Goal: Check status: Check status

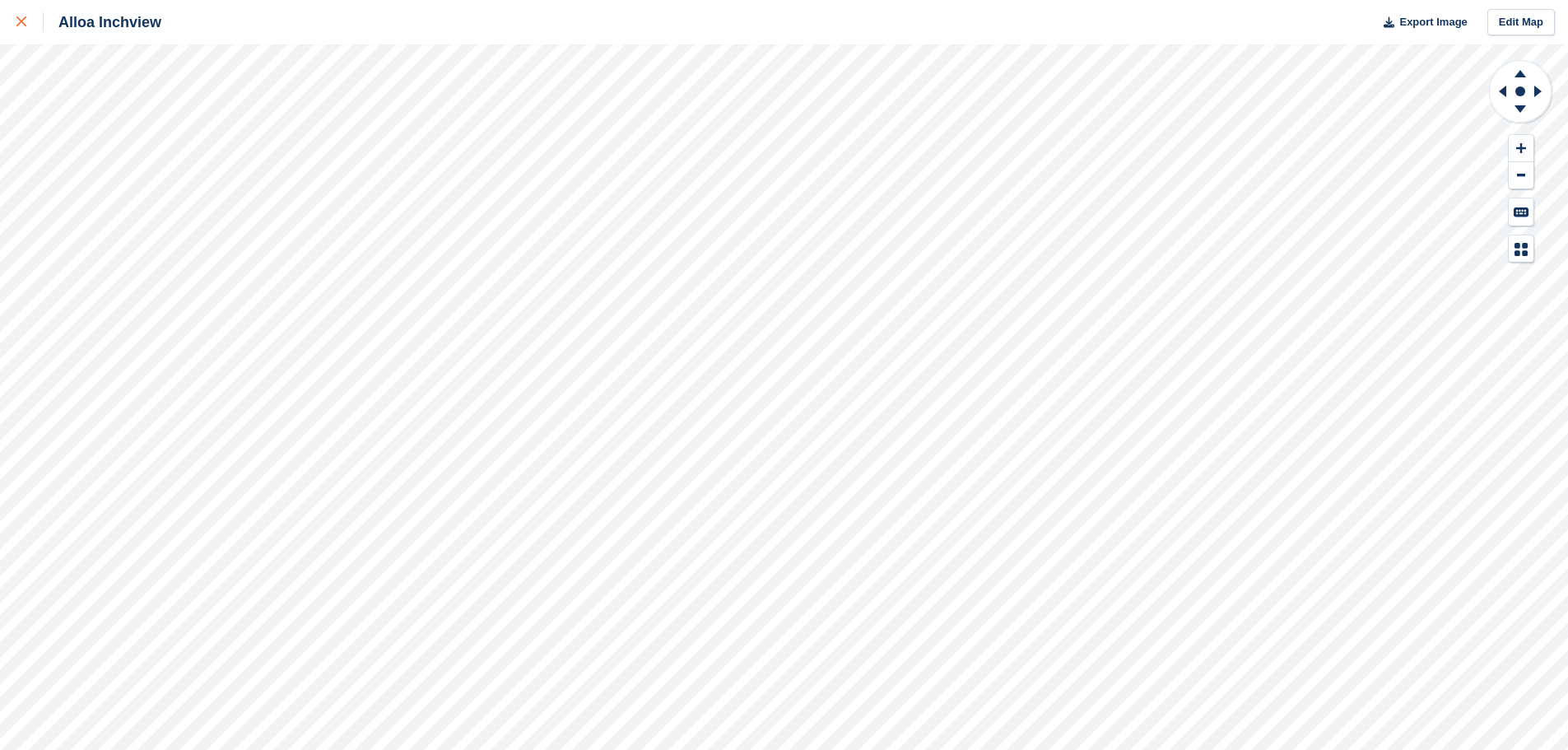
click at [21, 21] on icon at bounding box center [21, 21] width 10 height 10
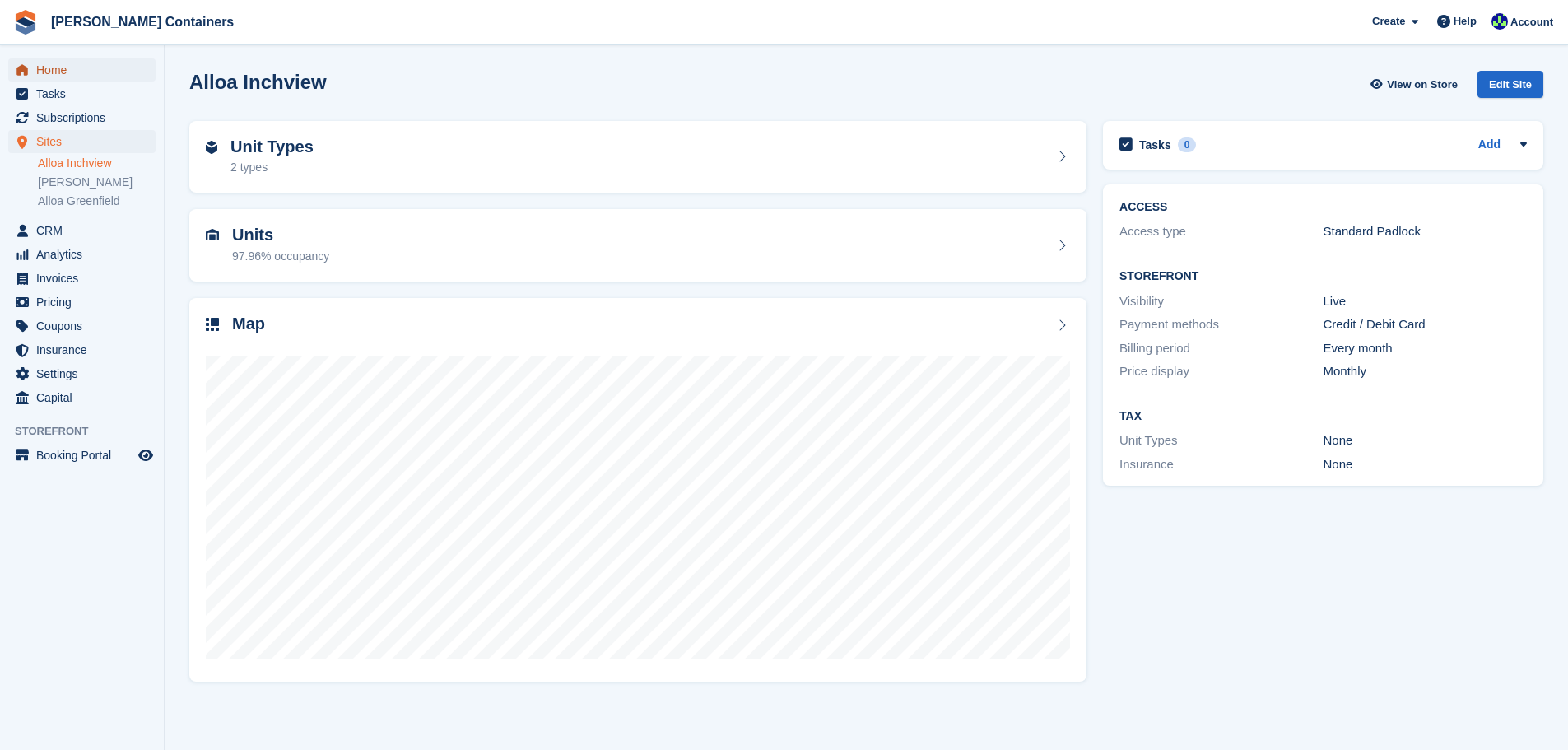
click at [57, 66] on span "Home" at bounding box center [85, 70] width 99 height 23
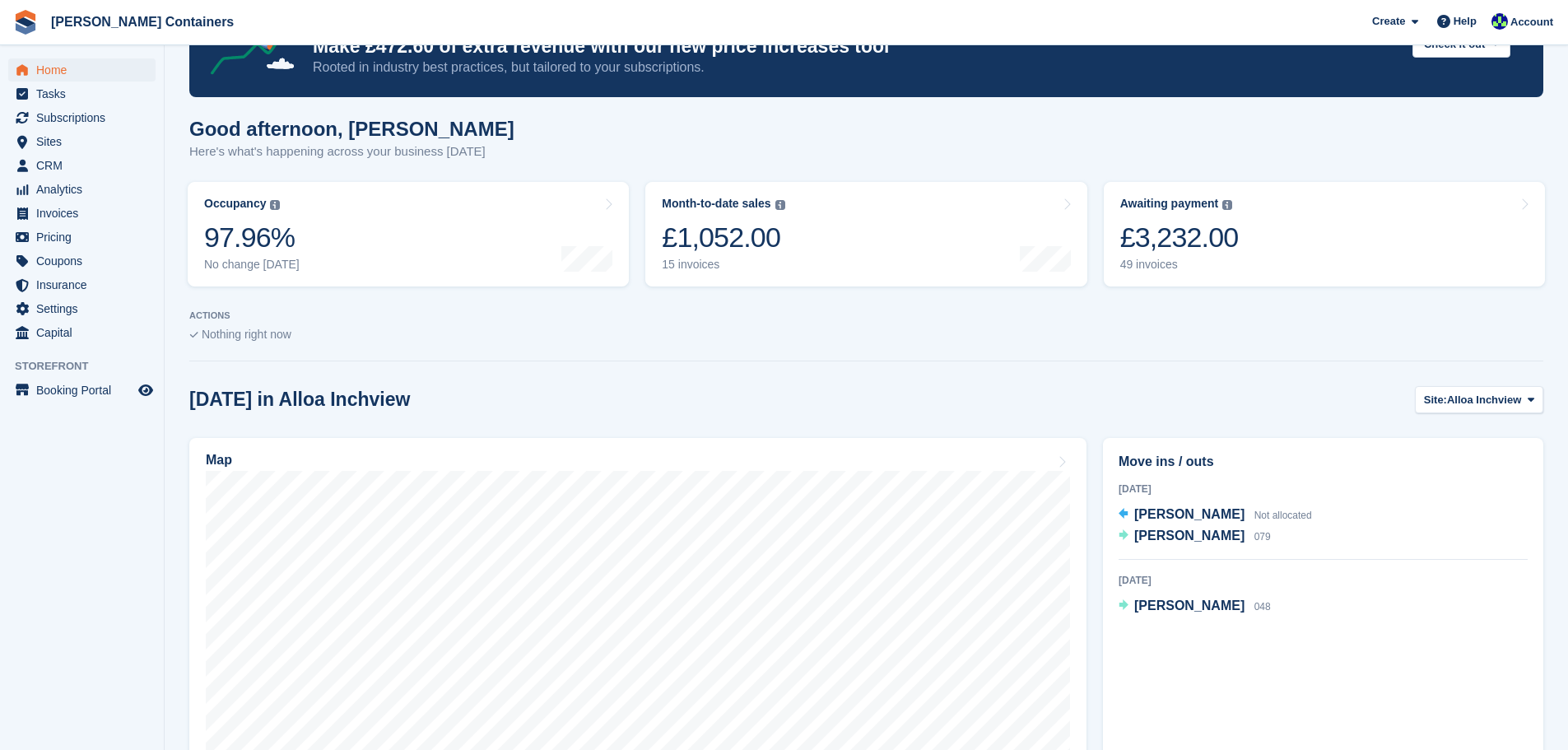
scroll to position [82, 0]
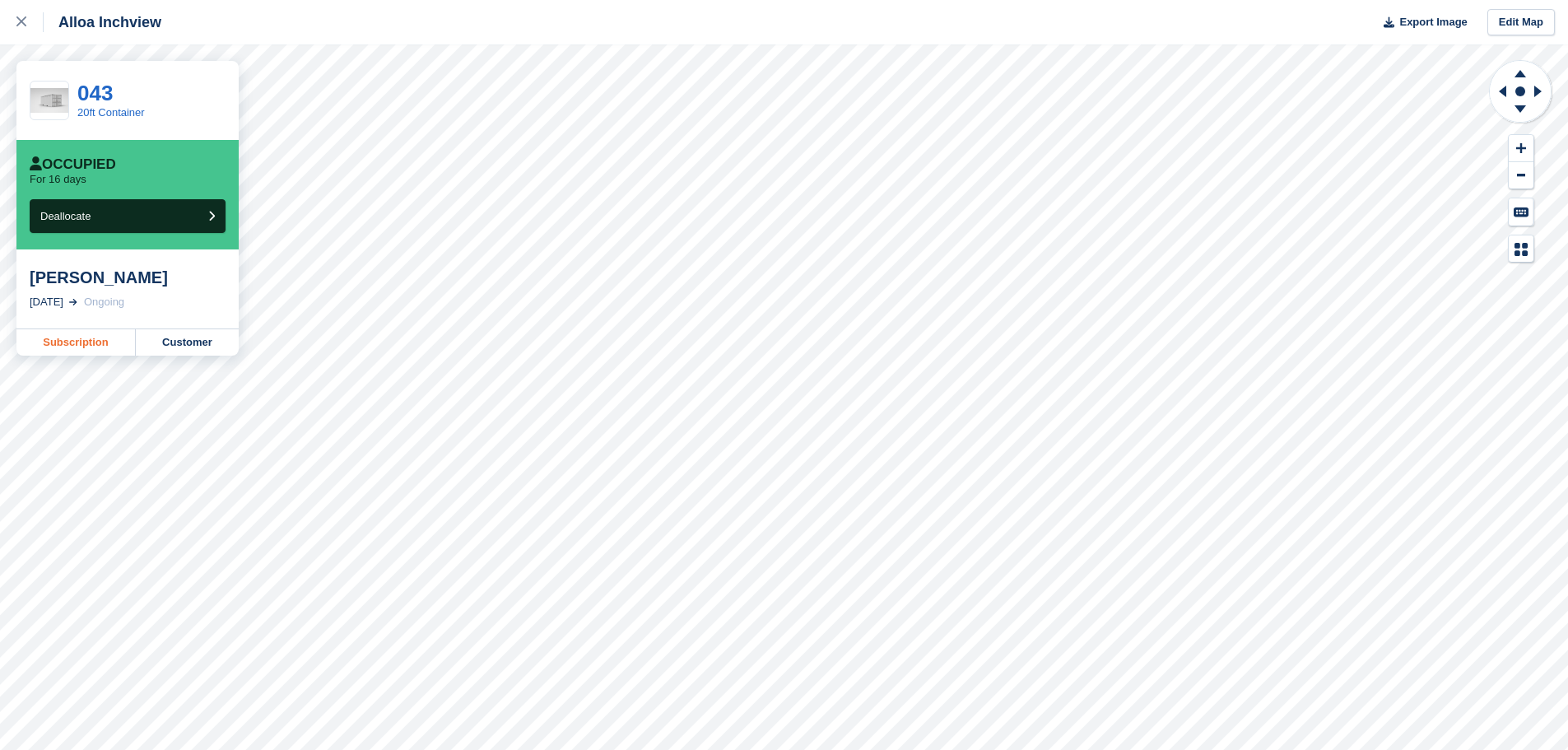
click at [77, 331] on link "Subscription" at bounding box center [75, 342] width 119 height 27
click at [27, 15] on div at bounding box center [30, 21] width 27 height 20
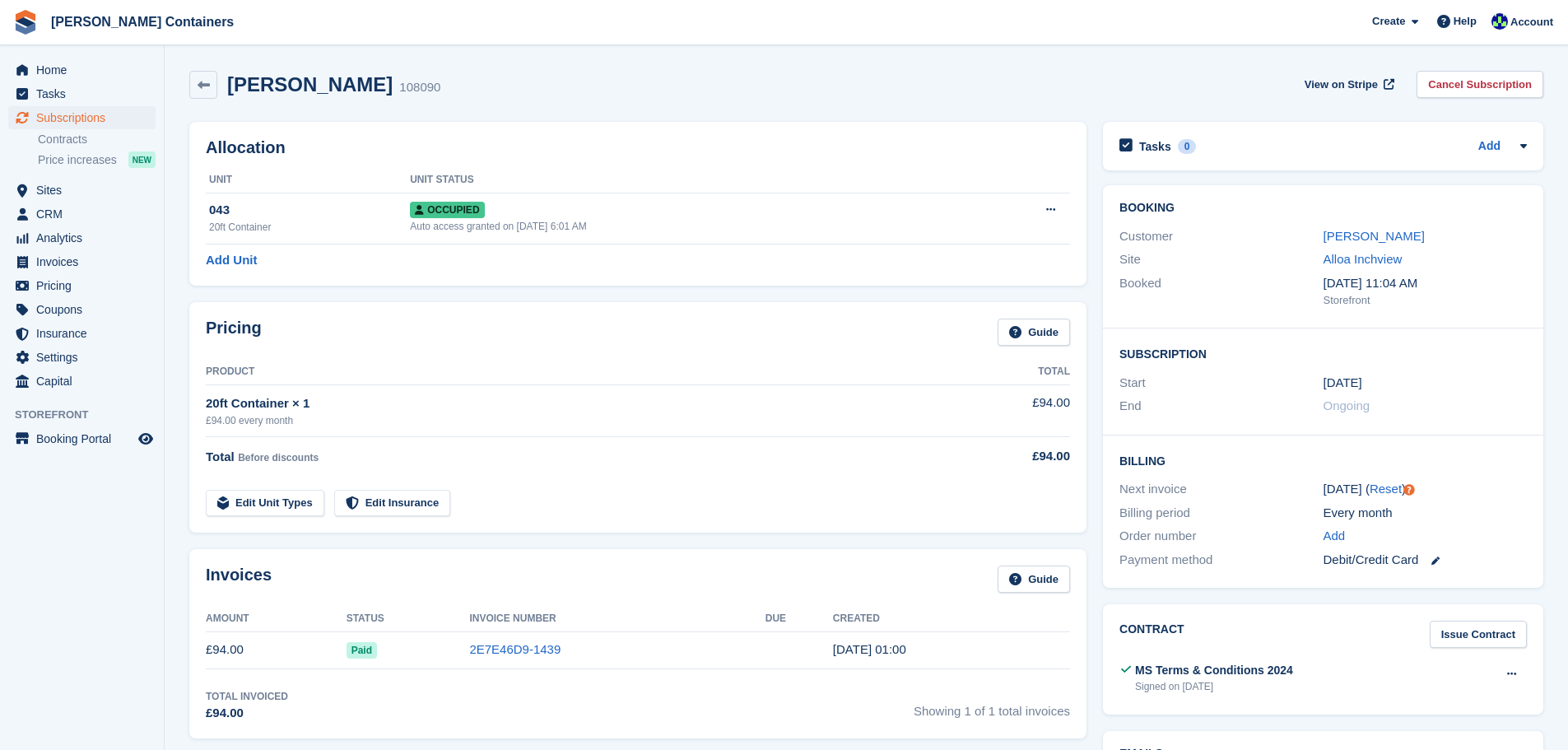
click at [9, 553] on aside "Home Tasks Subscriptions Subscriptions Subscriptions Contracts Price increases …" at bounding box center [81, 379] width 164 height 668
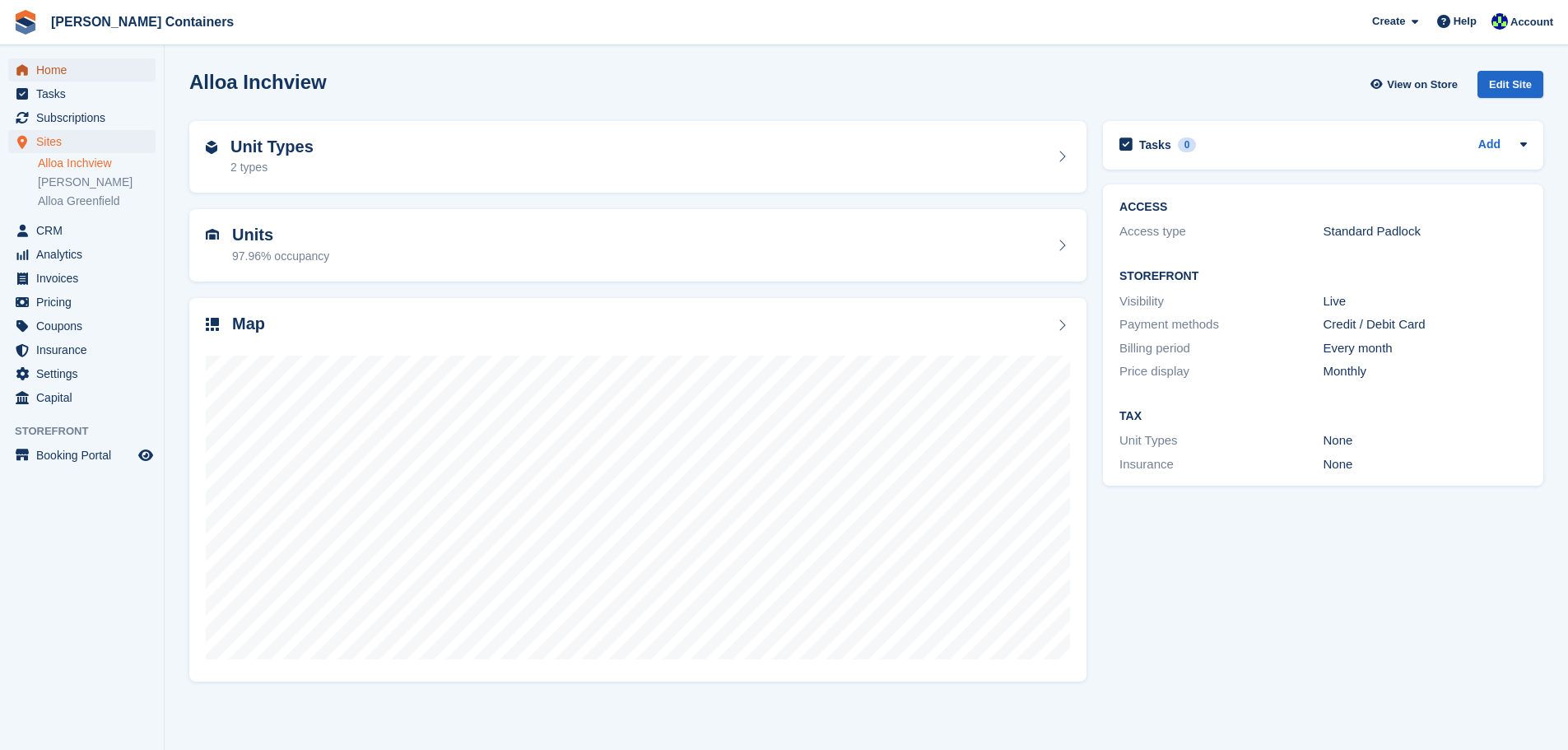
click at [47, 71] on span "Home" at bounding box center [85, 70] width 99 height 23
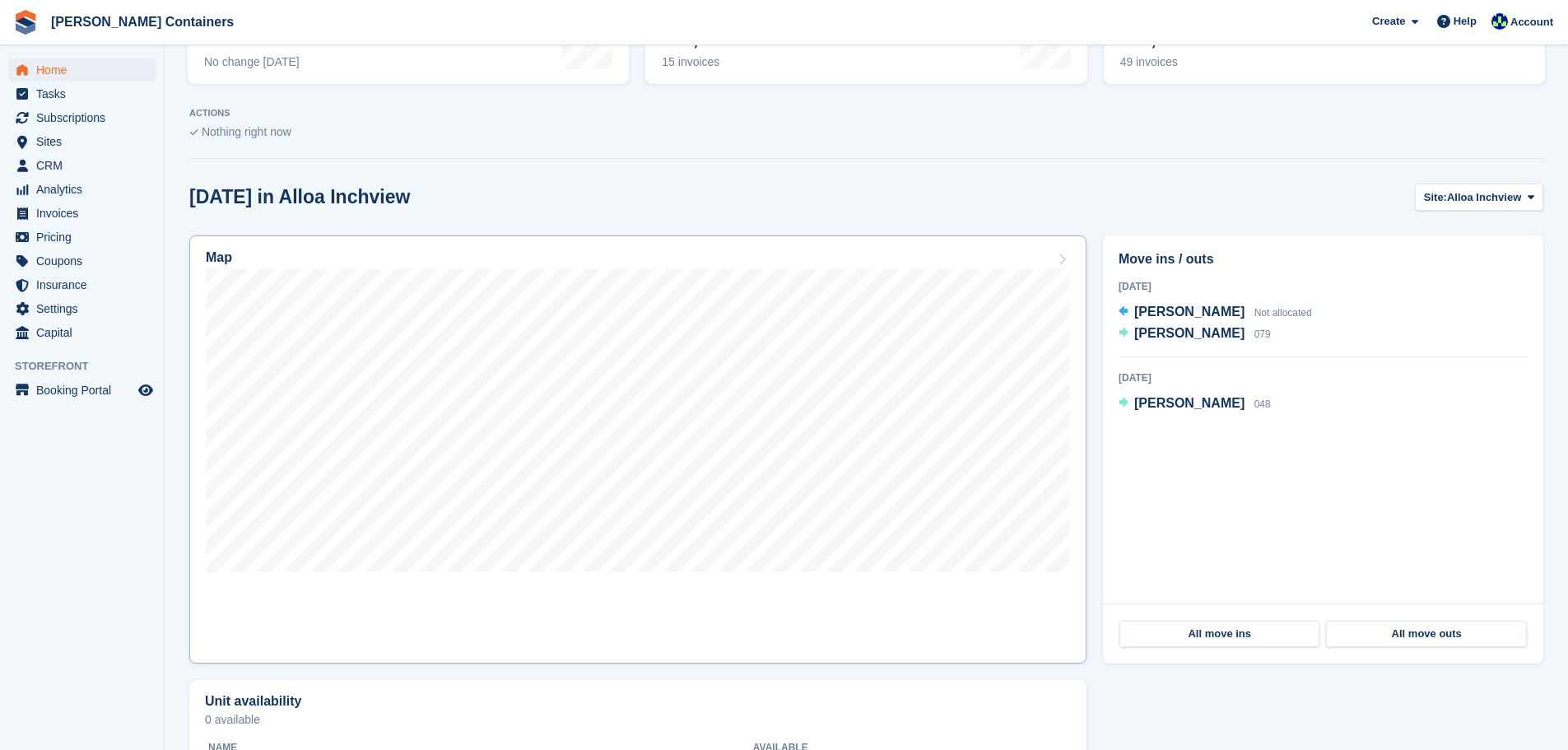
scroll to position [247, 0]
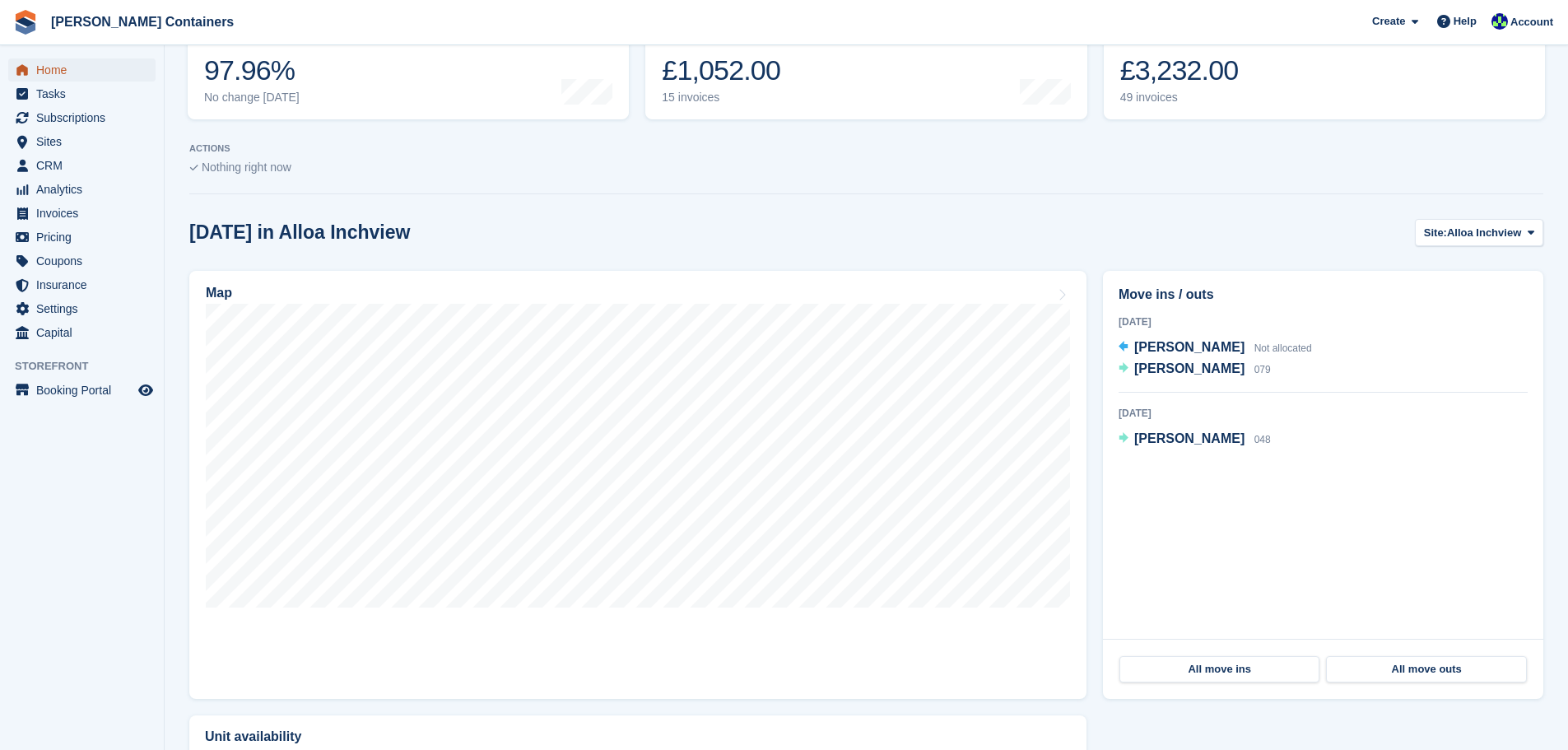
click at [47, 69] on span "Home" at bounding box center [85, 70] width 99 height 23
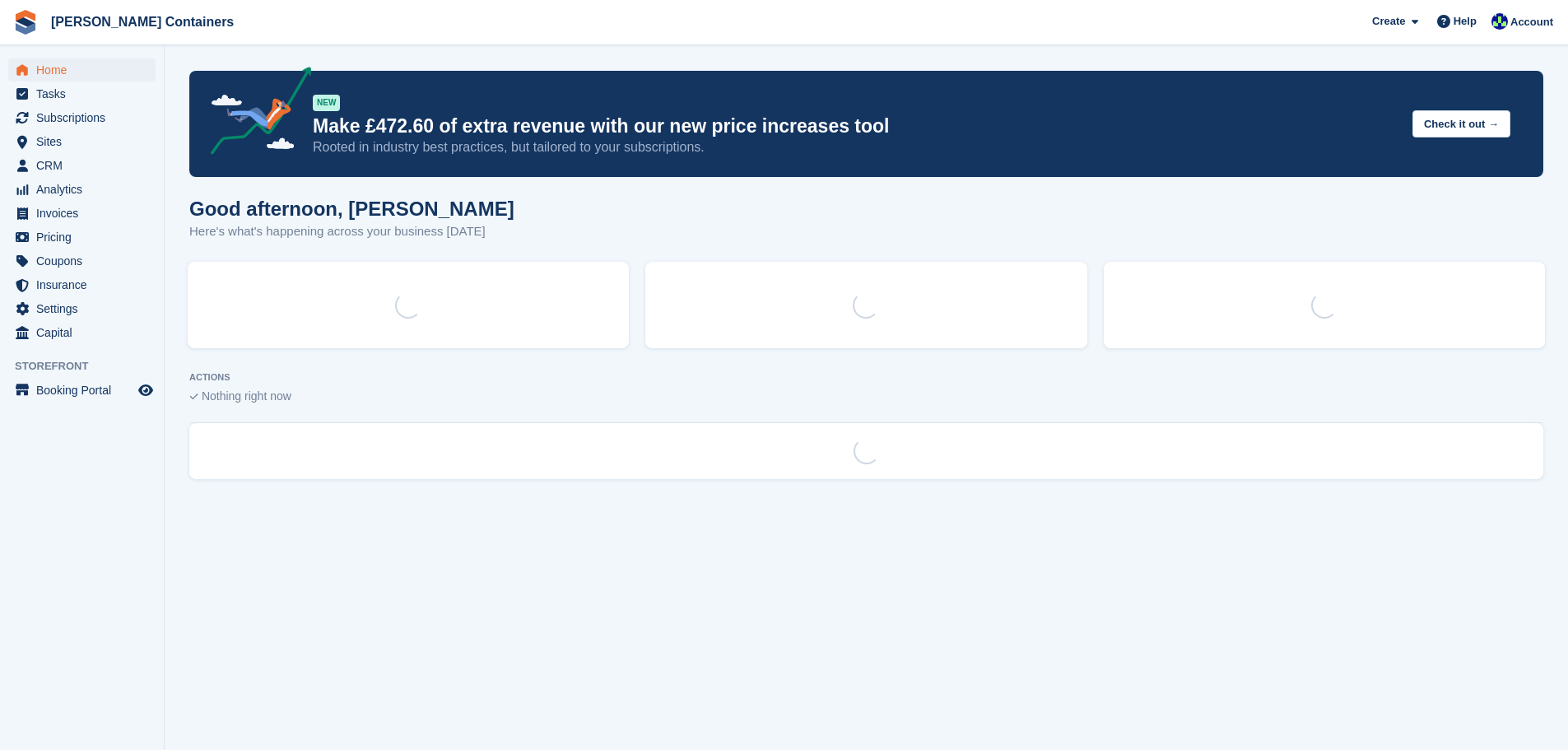
scroll to position [0, 0]
